Goal: Task Accomplishment & Management: Manage account settings

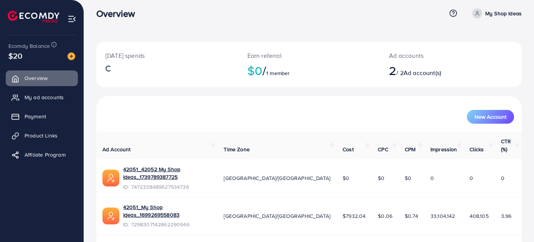
scroll to position [7, 0]
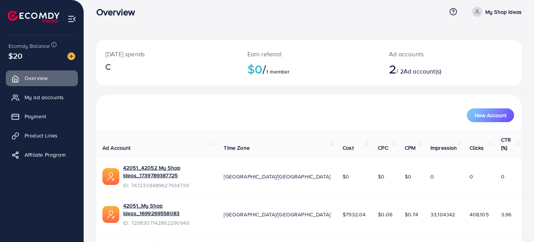
drag, startPoint x: 37, startPoint y: 98, endPoint x: 136, endPoint y: 103, distance: 99.0
click at [37, 98] on span "My ad accounts" at bounding box center [44, 98] width 39 height 8
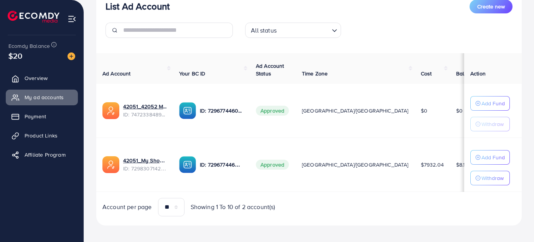
scroll to position [107, 0]
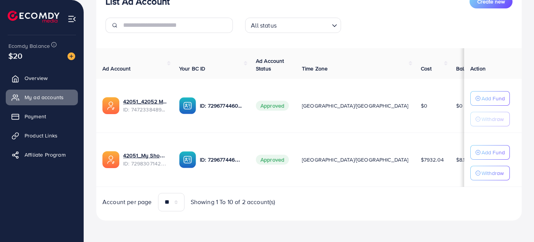
drag, startPoint x: 207, startPoint y: 187, endPoint x: 340, endPoint y: 180, distance: 134.0
click at [340, 180] on div "Ad Account Your BC ID Ad Account Status Time Zone Cost Balance Auto top-up Thre…" at bounding box center [308, 129] width 425 height 163
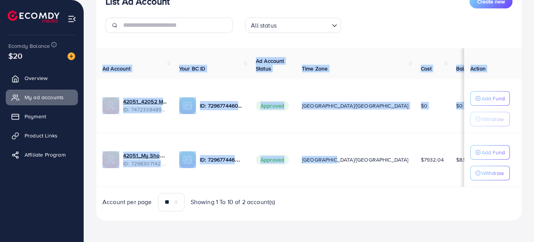
drag, startPoint x: 327, startPoint y: 185, endPoint x: 488, endPoint y: 179, distance: 160.3
click at [488, 179] on tr "42051_My Shop Ideas_1699269558083 ID: 7298307142862290946 ID: 72967744604204564…" at bounding box center [367, 160] width 543 height 54
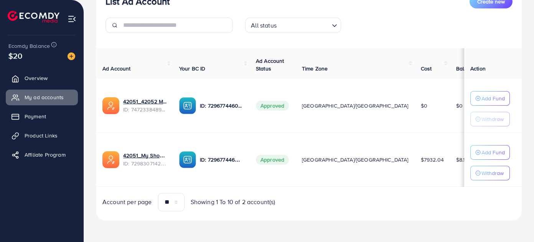
click at [223, 182] on td "ID: 7296774460420456449" at bounding box center [211, 160] width 77 height 54
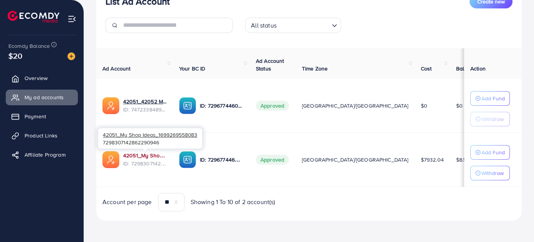
click at [155, 156] on link "42051_My Shop Ideas_1699269558083" at bounding box center [145, 156] width 44 height 8
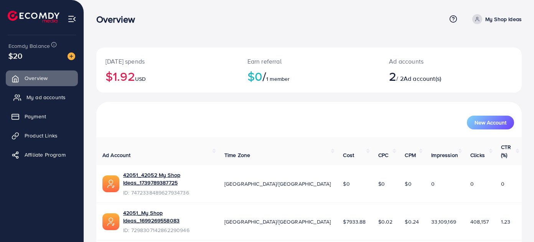
click at [33, 102] on link "My ad accounts" at bounding box center [42, 97] width 72 height 15
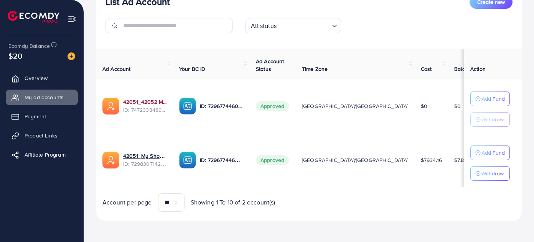
scroll to position [107, 0]
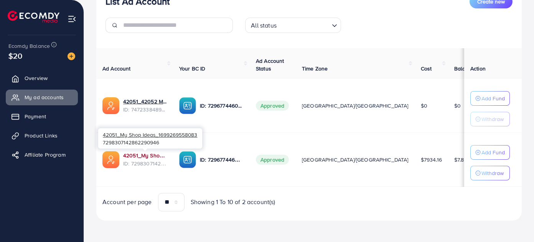
click at [135, 154] on link "42051_My Shop Ideas_1699269558083" at bounding box center [145, 156] width 44 height 8
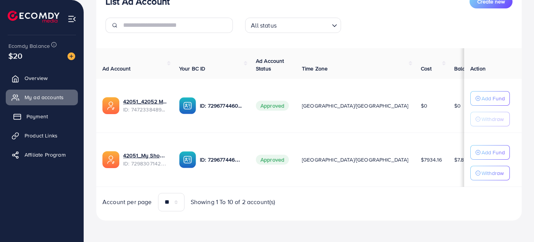
click at [31, 114] on span "Payment" at bounding box center [36, 117] width 21 height 8
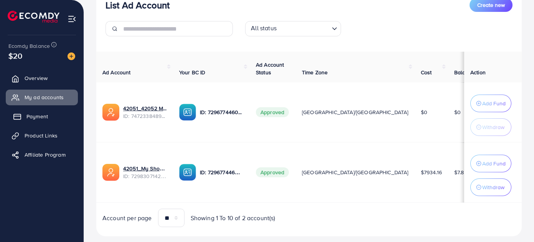
scroll to position [111, 0]
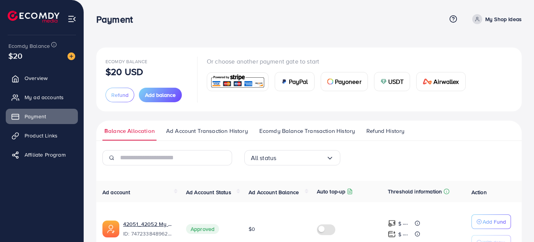
click at [293, 130] on span "Ecomdy Balance Transaction History" at bounding box center [306, 131] width 95 height 8
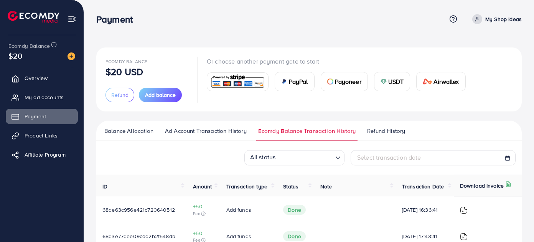
click at [210, 136] on link "Ad Account Transaction History" at bounding box center [205, 134] width 85 height 14
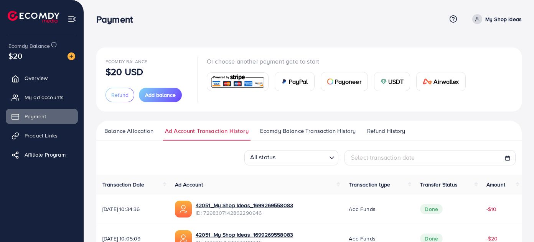
click at [406, 130] on link "Refund History" at bounding box center [386, 134] width 42 height 14
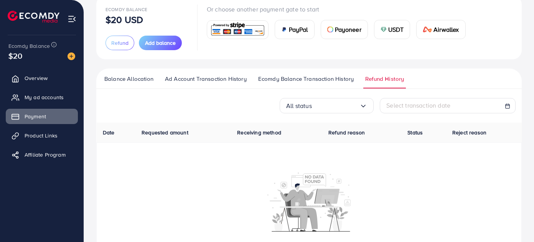
scroll to position [69, 0]
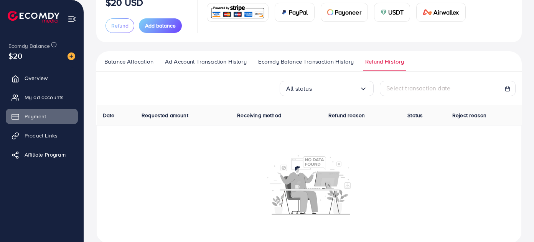
click at [341, 83] on input "Search for option" at bounding box center [336, 89] width 48 height 12
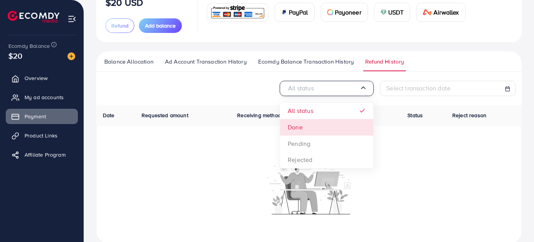
click at [336, 127] on div "All status Loading... All status Done Pending Rejected Select transaction date …" at bounding box center [308, 162] width 425 height 163
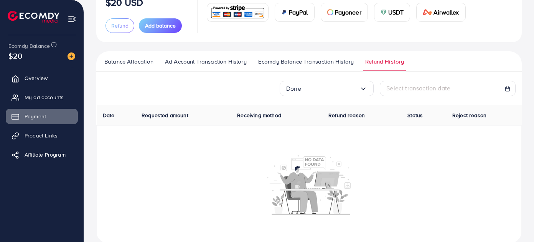
click at [335, 66] on link "Ecomdy Balance Transaction History" at bounding box center [305, 65] width 99 height 14
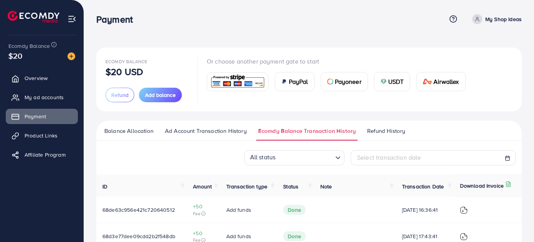
click at [213, 133] on span "Ad Account Transaction History" at bounding box center [206, 131] width 82 height 8
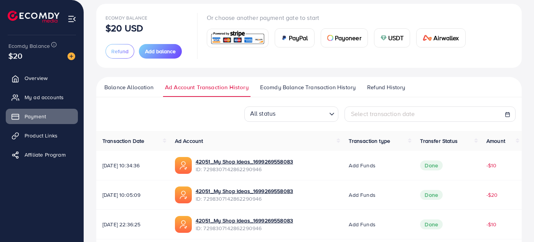
scroll to position [6, 0]
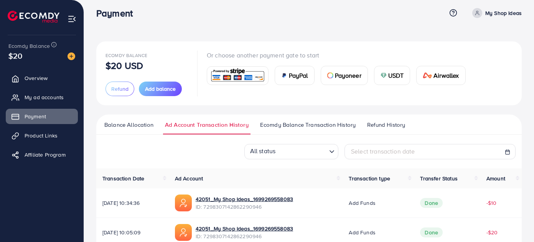
click at [128, 122] on span "Balance Allocation" at bounding box center [128, 125] width 49 height 8
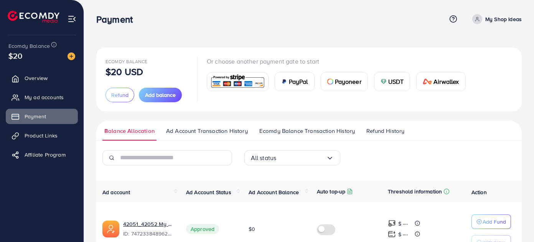
click at [196, 189] on span "Ad Account Status" at bounding box center [208, 193] width 45 height 8
click at [194, 133] on span "Ad Account Transaction History" at bounding box center [207, 131] width 82 height 8
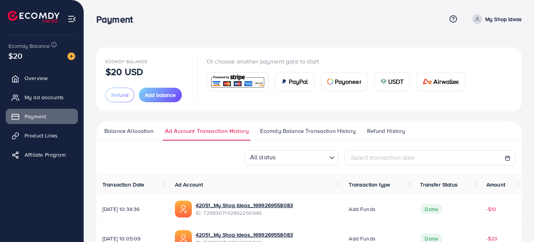
click at [306, 129] on span "Ecomdy Balance Transaction History" at bounding box center [307, 131] width 95 height 8
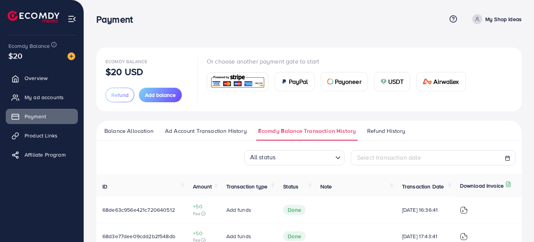
click at [399, 130] on span "Refund History" at bounding box center [386, 131] width 38 height 8
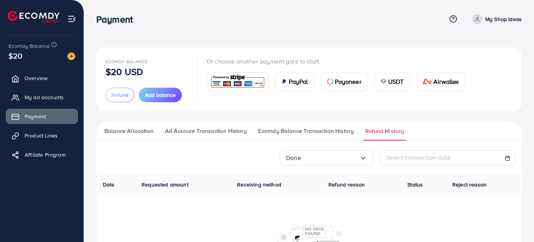
click at [233, 130] on span "Ad Account Transaction History" at bounding box center [206, 131] width 82 height 8
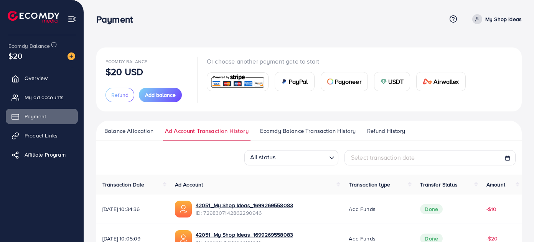
click at [287, 131] on span "Ecomdy Balance Transaction History" at bounding box center [307, 131] width 95 height 8
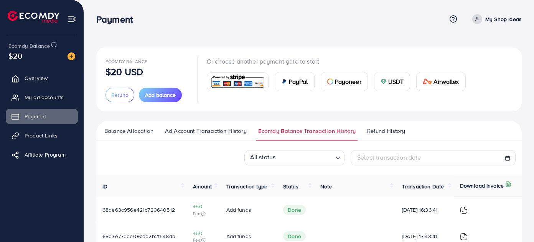
click at [224, 132] on span "Ad Account Transaction History" at bounding box center [206, 131] width 82 height 8
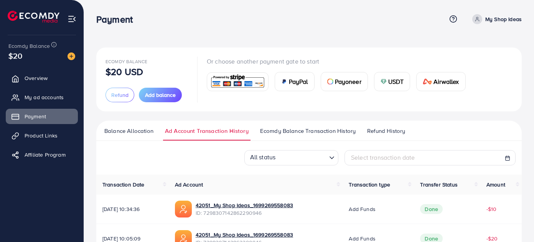
scroll to position [35, 0]
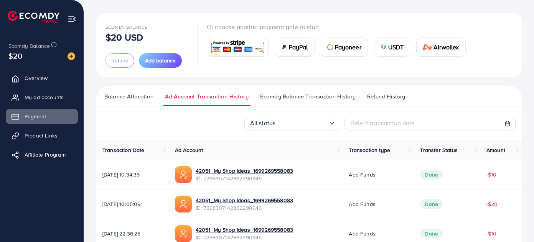
click at [282, 118] on input "Search for option" at bounding box center [302, 124] width 48 height 12
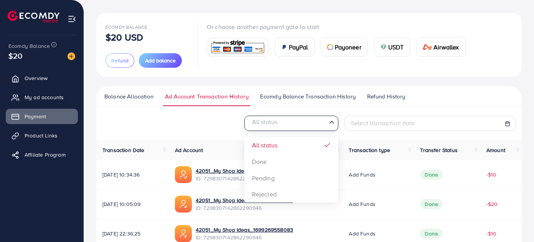
click at [282, 118] on input "Search for option" at bounding box center [287, 124] width 78 height 12
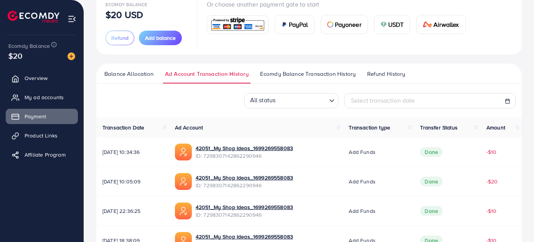
scroll to position [0, 0]
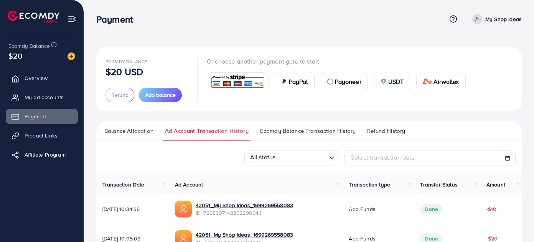
click at [121, 128] on span "Balance Allocation" at bounding box center [128, 131] width 49 height 8
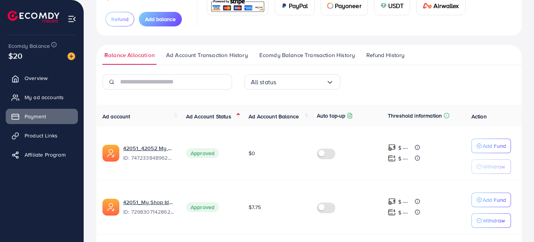
scroll to position [64, 0]
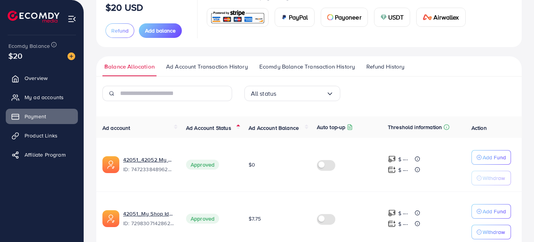
click at [195, 66] on span "Ad Account Transaction History" at bounding box center [207, 66] width 82 height 8
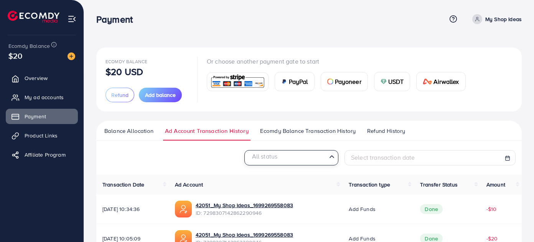
click at [288, 161] on input "Search for option" at bounding box center [287, 159] width 78 height 12
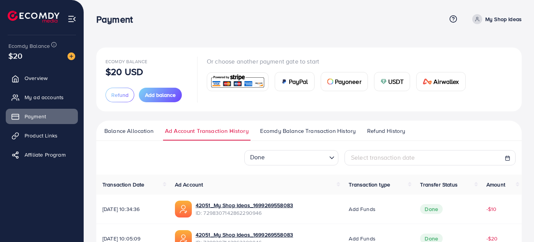
click at [328, 135] on span "Ecomdy Balance Transaction History" at bounding box center [307, 131] width 95 height 8
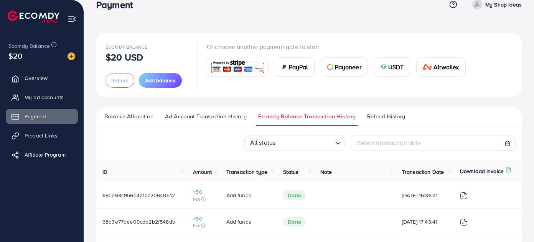
scroll to position [14, 0]
click at [389, 111] on ul "Balance Allocation Ad Account Transaction History Ecomdy Balance Transaction Hi…" at bounding box center [308, 117] width 425 height 20
click at [378, 113] on span "Refund History" at bounding box center [386, 117] width 38 height 8
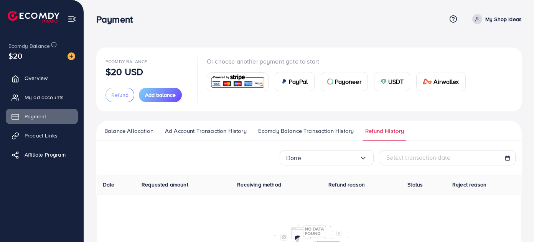
click at [138, 136] on link "Balance Allocation" at bounding box center [128, 134] width 53 height 14
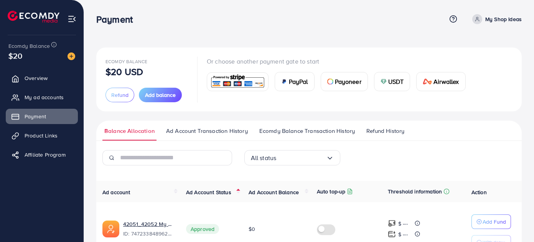
click at [188, 133] on span "Ad Account Transaction History" at bounding box center [207, 131] width 82 height 8
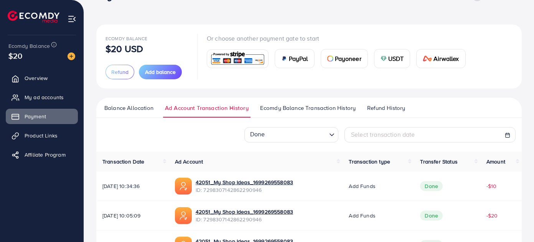
scroll to position [35, 0]
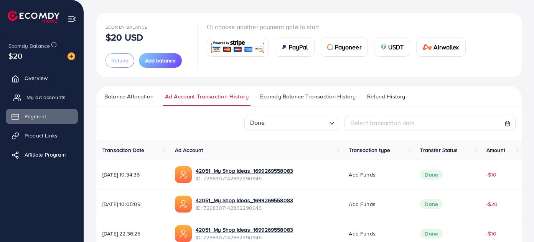
click at [39, 103] on link "My ad accounts" at bounding box center [42, 97] width 72 height 15
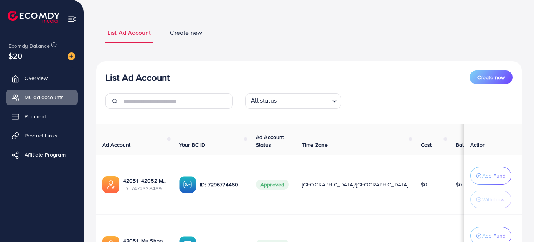
scroll to position [18, 0]
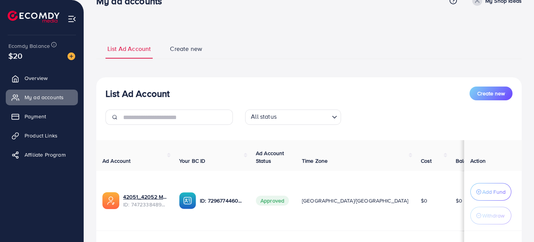
click at [313, 118] on input "Search for option" at bounding box center [304, 118] width 50 height 12
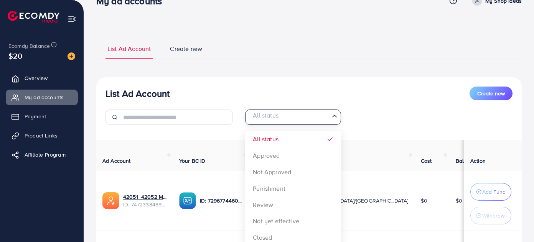
click at [313, 118] on input "Search for option" at bounding box center [288, 118] width 80 height 12
click at [306, 144] on div "List Ad Account Create new All status Loading... All status Approved Not Approv…" at bounding box center [308, 201] width 425 height 248
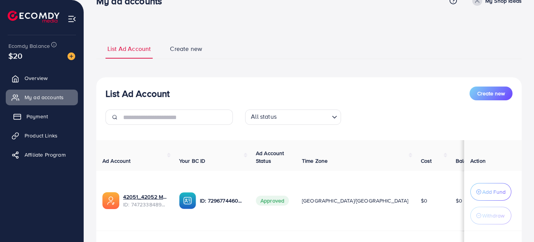
click at [49, 116] on link "Payment" at bounding box center [42, 116] width 72 height 15
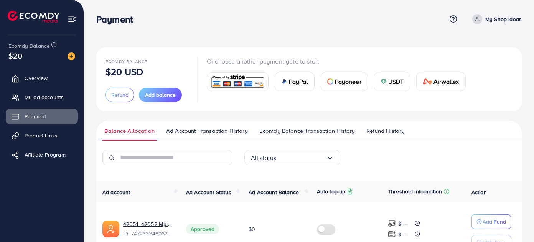
click at [199, 133] on span "Ad Account Transaction History" at bounding box center [207, 131] width 82 height 8
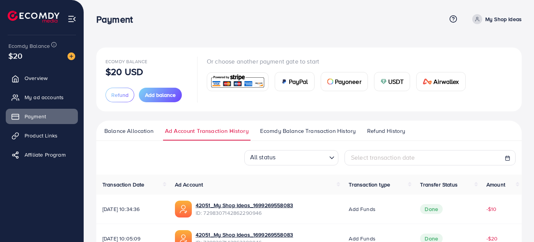
scroll to position [35, 0]
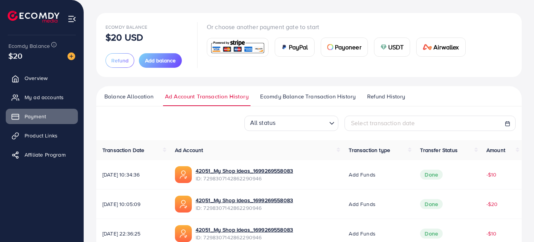
click at [322, 93] on span "Ecomdy Balance Transaction History" at bounding box center [307, 96] width 95 height 8
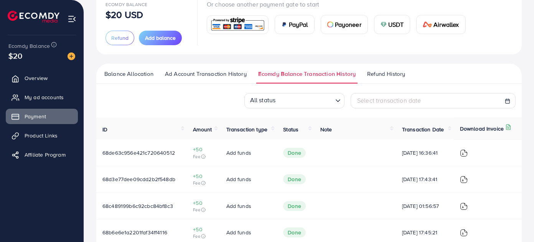
scroll to position [49, 0]
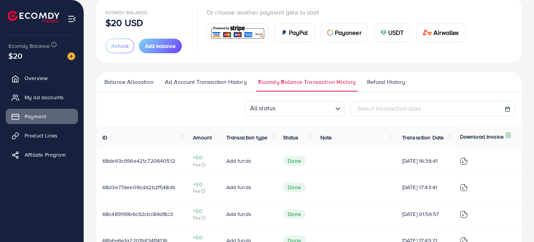
click at [370, 83] on span "Refund History" at bounding box center [386, 82] width 38 height 8
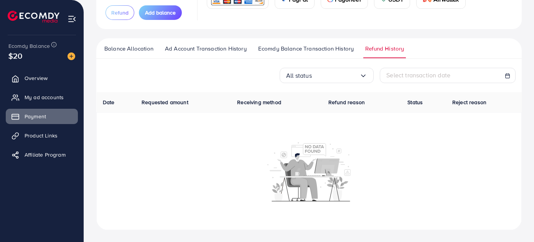
click at [330, 74] on input "Search for option" at bounding box center [336, 76] width 48 height 12
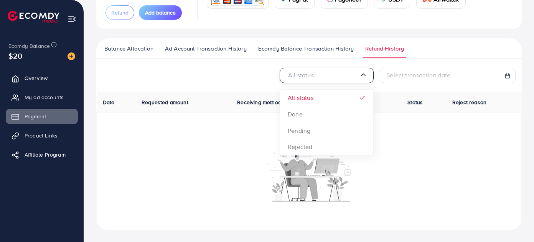
click at [330, 74] on input "Search for option" at bounding box center [322, 76] width 73 height 12
click at [336, 47] on span "Ecomdy Balance Transaction History" at bounding box center [305, 48] width 95 height 8
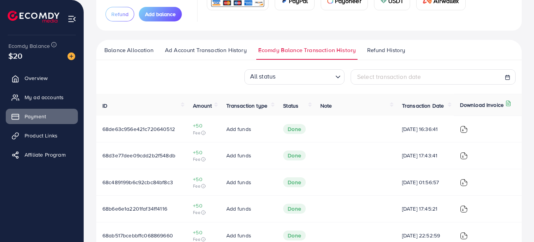
scroll to position [35, 0]
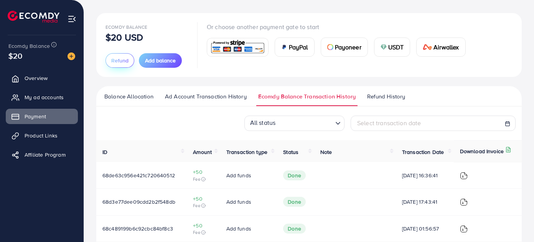
click at [125, 63] on span "Refund" at bounding box center [119, 61] width 17 height 8
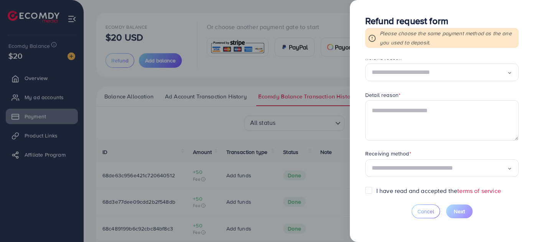
scroll to position [0, 0]
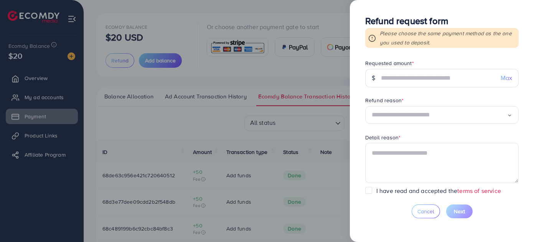
click at [429, 116] on input "Search for option" at bounding box center [438, 115] width 135 height 12
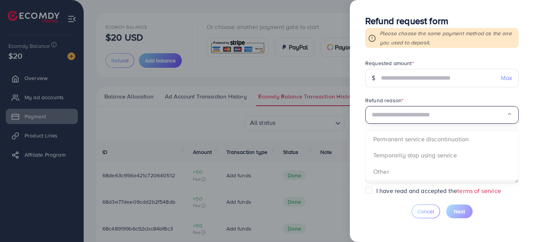
click at [363, 87] on div "Refund request form Please choose the same payment method as the one you used t…" at bounding box center [442, 121] width 184 height 242
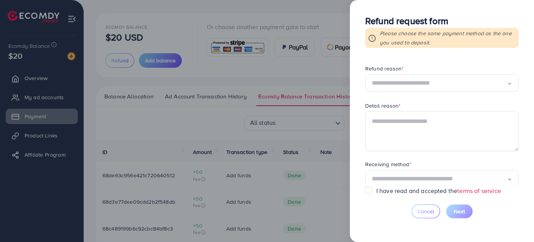
scroll to position [43, 0]
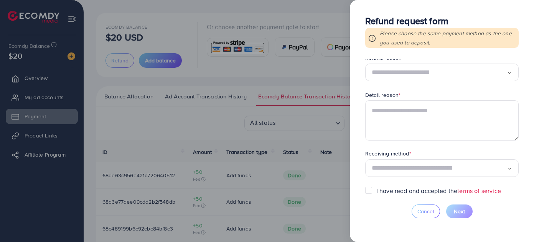
click at [444, 165] on input "Search for option" at bounding box center [438, 169] width 135 height 12
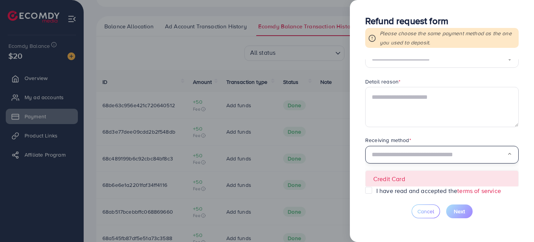
scroll to position [0, 0]
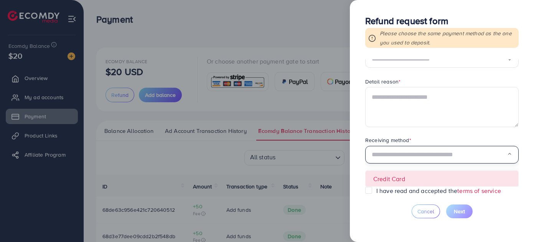
click at [290, 117] on div at bounding box center [267, 121] width 534 height 242
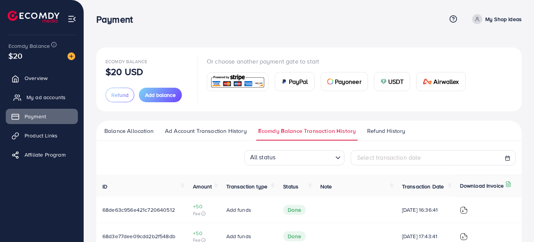
click at [39, 97] on span "My ad accounts" at bounding box center [45, 98] width 39 height 8
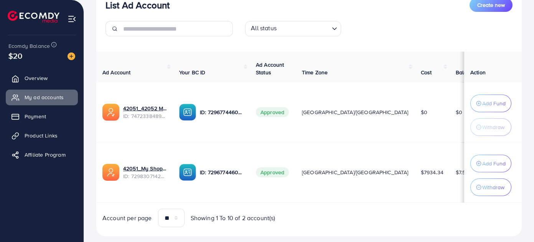
scroll to position [123, 0]
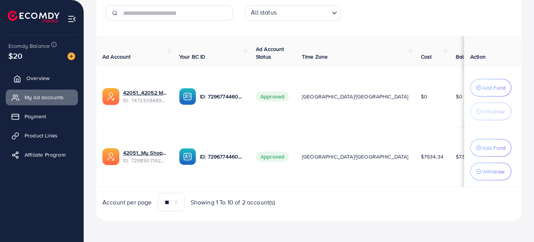
click at [49, 80] on span "Overview" at bounding box center [37, 78] width 23 height 8
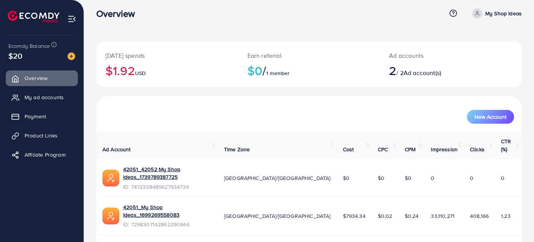
scroll to position [7, 0]
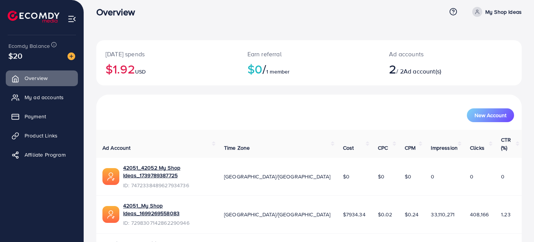
click at [485, 7] on p "My Shop Ideas" at bounding box center [503, 11] width 36 height 9
click at [482, 35] on span "Profile" at bounding box center [474, 38] width 18 height 9
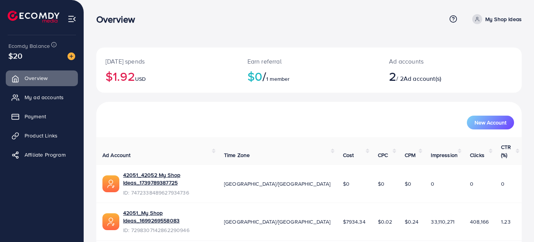
select select "********"
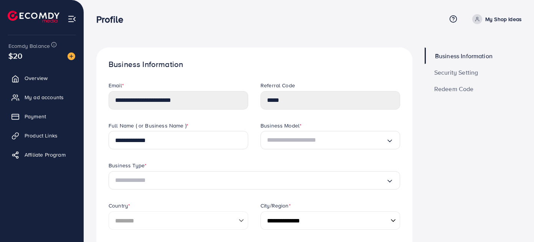
click at [473, 71] on span "Security Setting" at bounding box center [456, 72] width 44 height 6
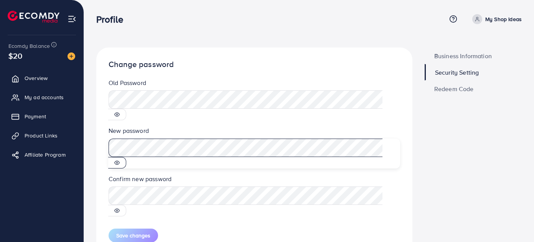
click at [210, 139] on span at bounding box center [253, 154] width 291 height 30
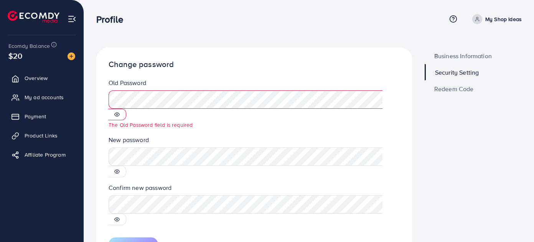
click at [289, 123] on div "Old Password The Old Password field is required" at bounding box center [254, 107] width 304 height 57
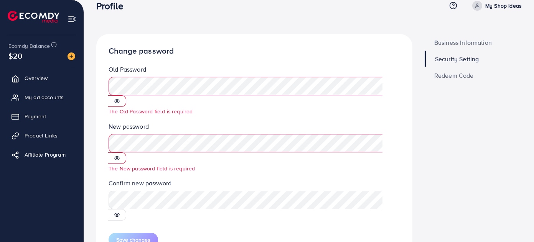
scroll to position [20, 0]
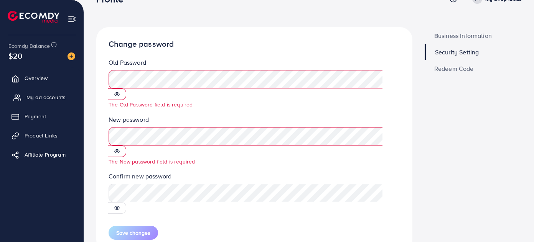
click at [43, 96] on span "My ad accounts" at bounding box center [45, 98] width 39 height 8
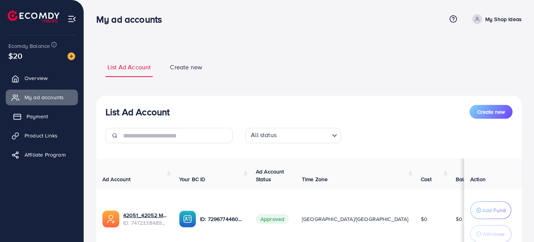
click at [56, 113] on link "Payment" at bounding box center [42, 116] width 72 height 15
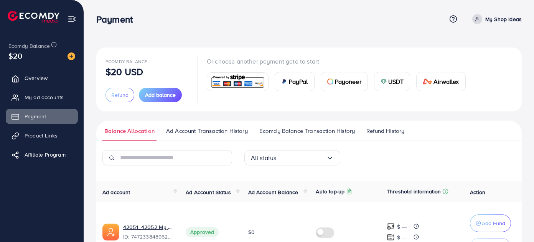
scroll to position [35, 0]
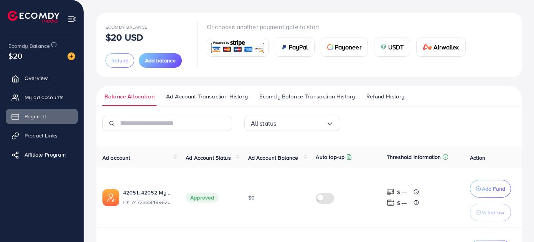
click at [209, 97] on span "Ad Account Transaction History" at bounding box center [207, 96] width 82 height 8
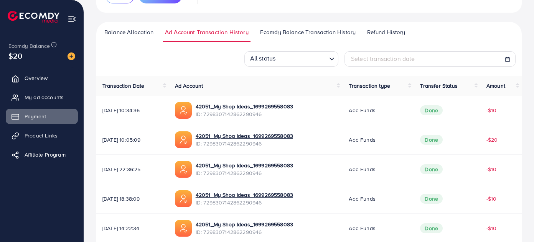
scroll to position [104, 0]
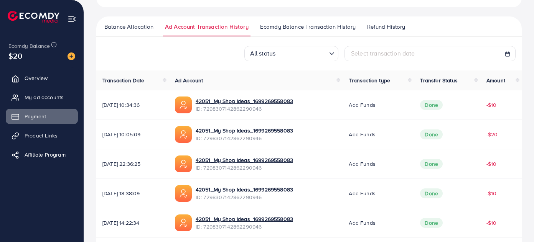
click at [306, 58] on input "Search for option" at bounding box center [302, 54] width 48 height 12
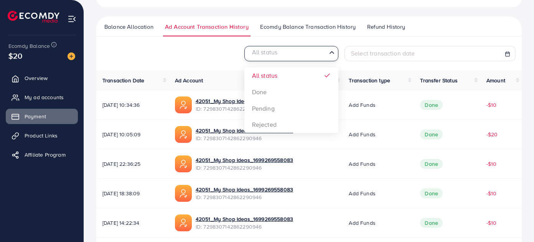
click at [306, 58] on input "Search for option" at bounding box center [287, 54] width 78 height 12
click at [214, 67] on div "All status Loading... All status Done Pending Rejected Select transaction date …" at bounding box center [308, 229] width 425 height 366
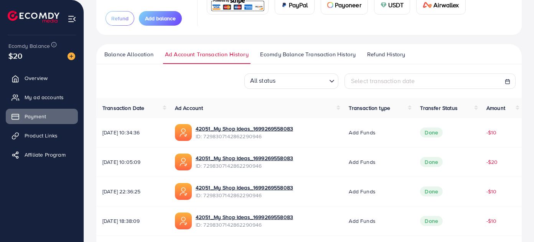
scroll to position [76, 0]
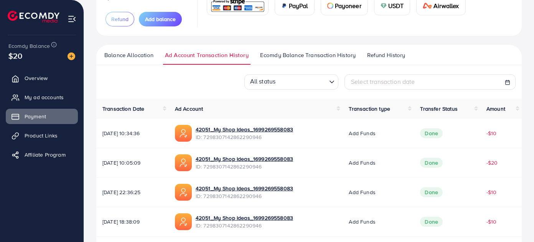
click at [302, 62] on link "Ecomdy Balance Transaction History" at bounding box center [307, 58] width 99 height 14
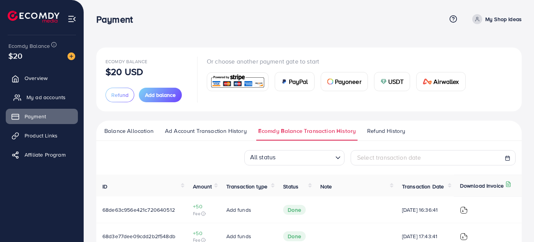
click at [38, 90] on link "My ad accounts" at bounding box center [42, 97] width 72 height 15
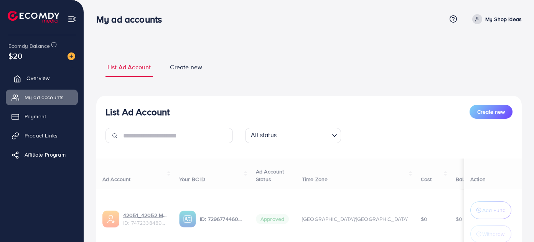
click at [51, 75] on link "Overview" at bounding box center [42, 78] width 72 height 15
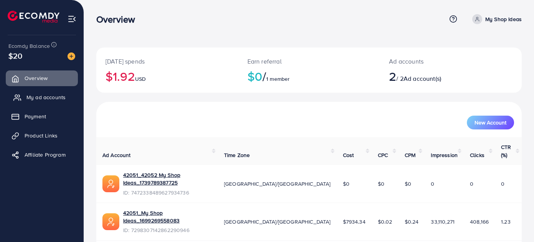
click at [55, 94] on span "My ad accounts" at bounding box center [45, 98] width 39 height 8
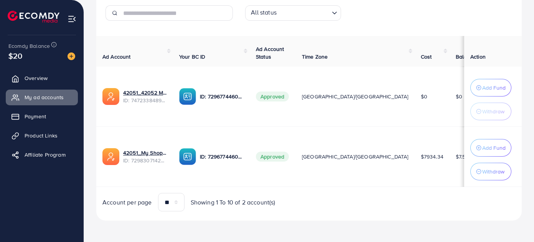
click at [314, 11] on input "Search for option" at bounding box center [304, 13] width 50 height 12
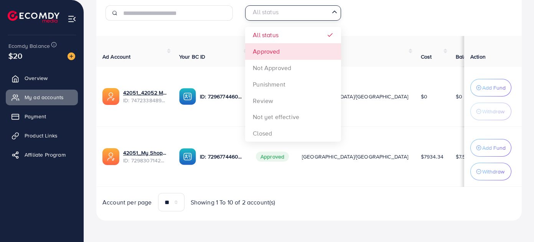
click at [307, 51] on div "List Ad Account Create new All status Loading... All status Approved Not Approv…" at bounding box center [308, 97] width 425 height 248
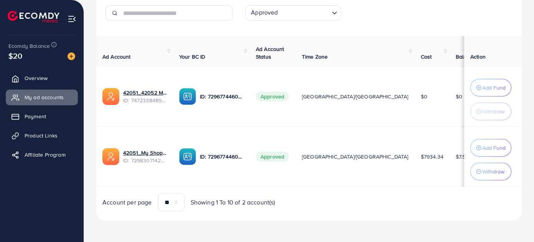
click at [295, 12] on input "Search for option" at bounding box center [304, 13] width 49 height 12
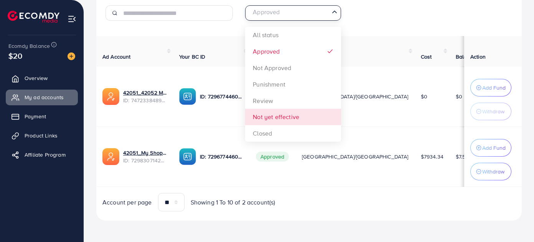
click at [287, 99] on div "List Ad Account Create new Approved Loading... All status Approved Not Approved…" at bounding box center [308, 97] width 425 height 248
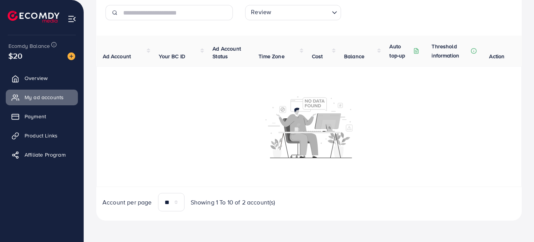
scroll to position [123, 0]
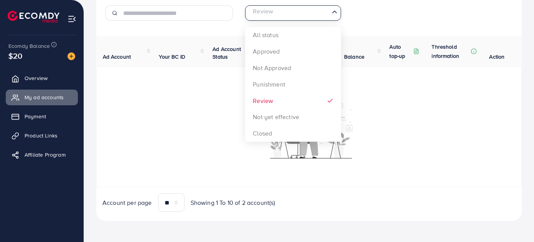
click at [316, 8] on input "Search for option" at bounding box center [288, 13] width 80 height 12
click at [289, 132] on div "List Ad Account Create new Review Loading... All status Approved Not Approved P…" at bounding box center [308, 97] width 425 height 248
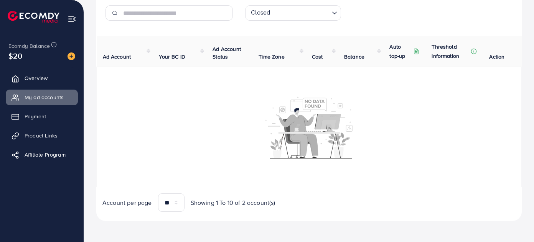
click at [299, 10] on input "Search for option" at bounding box center [300, 13] width 56 height 12
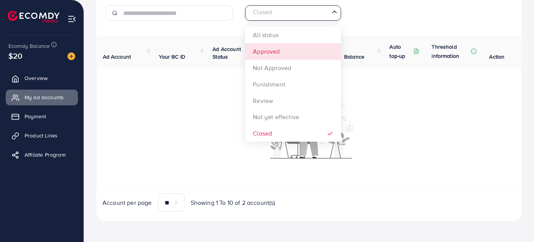
click at [314, 37] on div "List Ad Account Create new Closed Loading... All status Approved Not Approved P…" at bounding box center [308, 97] width 425 height 248
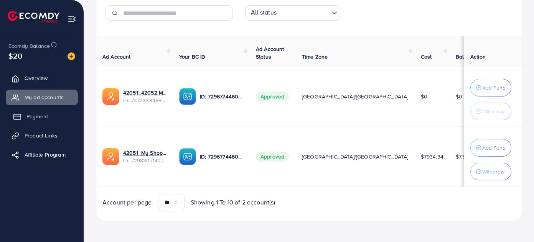
click at [66, 112] on link "Payment" at bounding box center [42, 116] width 72 height 15
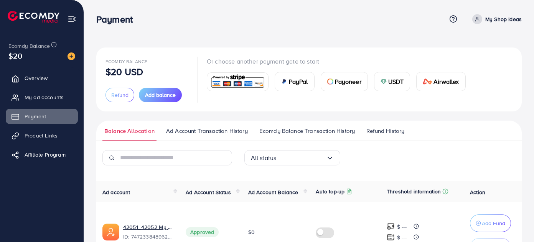
click at [224, 133] on span "Ad Account Transaction History" at bounding box center [207, 131] width 82 height 8
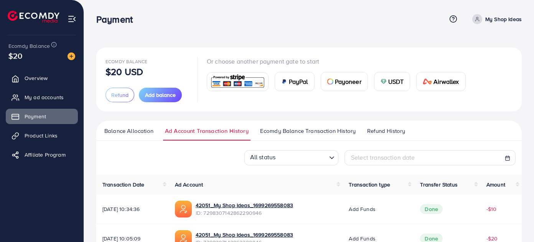
click at [316, 133] on span "Ecomdy Balance Transaction History" at bounding box center [307, 131] width 95 height 8
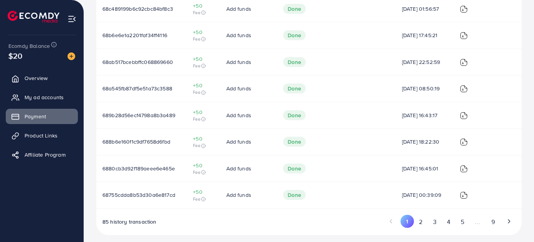
scroll to position [258, 0]
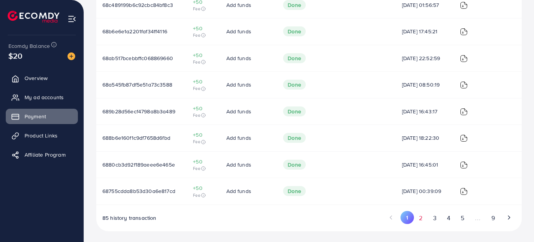
click at [421, 218] on button "2" at bounding box center [421, 218] width 14 height 14
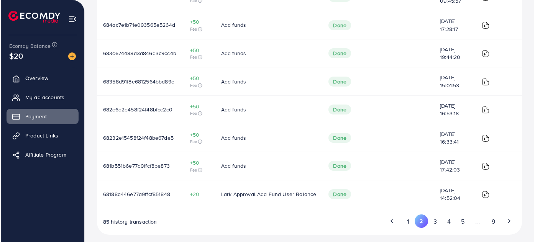
scroll to position [283, 0]
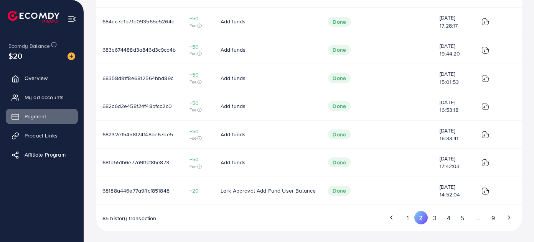
click at [482, 190] on img at bounding box center [485, 191] width 8 height 8
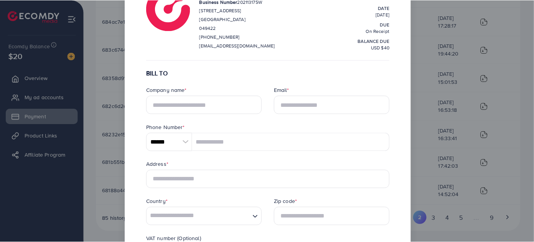
scroll to position [0, 0]
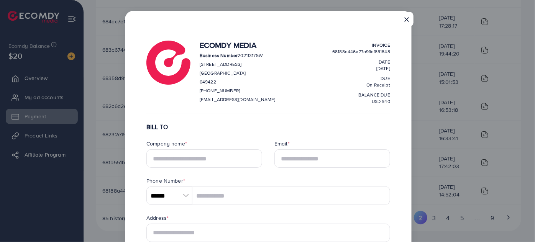
click at [411, 15] on button "×" at bounding box center [407, 19] width 14 height 15
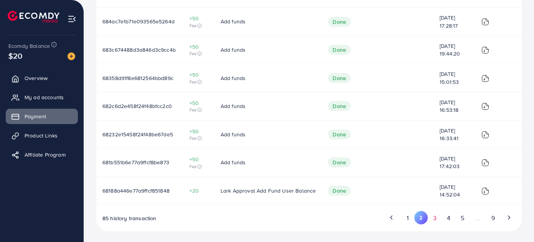
click at [431, 219] on button "3" at bounding box center [434, 218] width 14 height 14
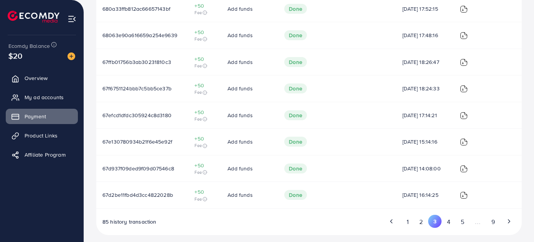
scroll to position [258, 0]
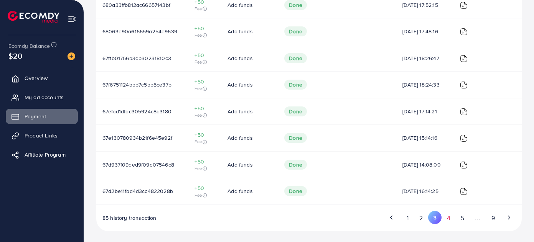
click at [448, 215] on button "4" at bounding box center [448, 218] width 14 height 14
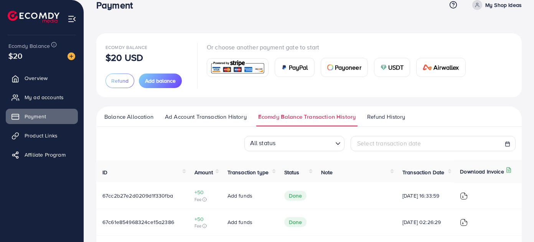
scroll to position [0, 0]
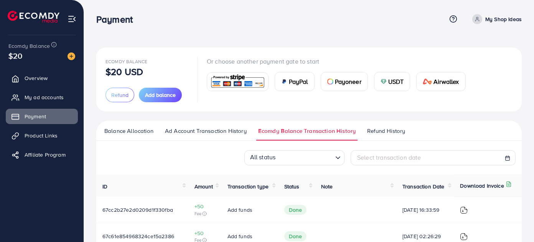
click at [414, 127] on ul "Balance Allocation Ad Account Transaction History Ecomdy Balance Transaction Hi…" at bounding box center [308, 131] width 425 height 20
click at [404, 128] on span "Refund History" at bounding box center [386, 131] width 38 height 8
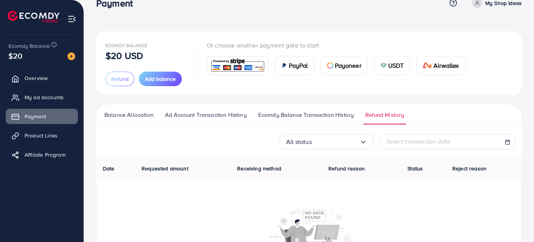
scroll to position [82, 0]
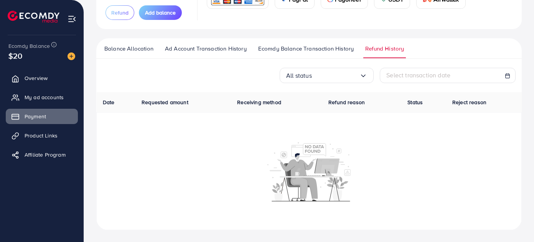
click at [314, 46] on span "Ecomdy Balance Transaction History" at bounding box center [305, 48] width 95 height 8
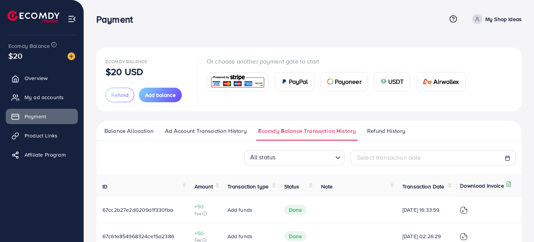
click at [196, 139] on link "Ad Account Transaction History" at bounding box center [205, 134] width 85 height 14
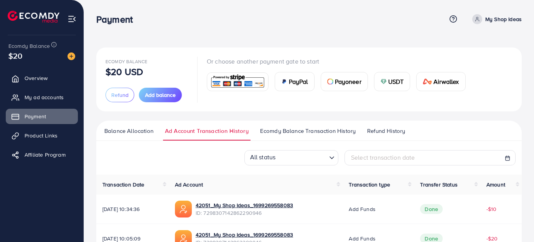
click at [130, 133] on span "Balance Allocation" at bounding box center [128, 131] width 49 height 8
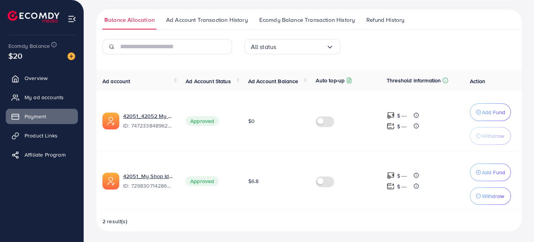
scroll to position [77, 0]
